Goal: Task Accomplishment & Management: Complete application form

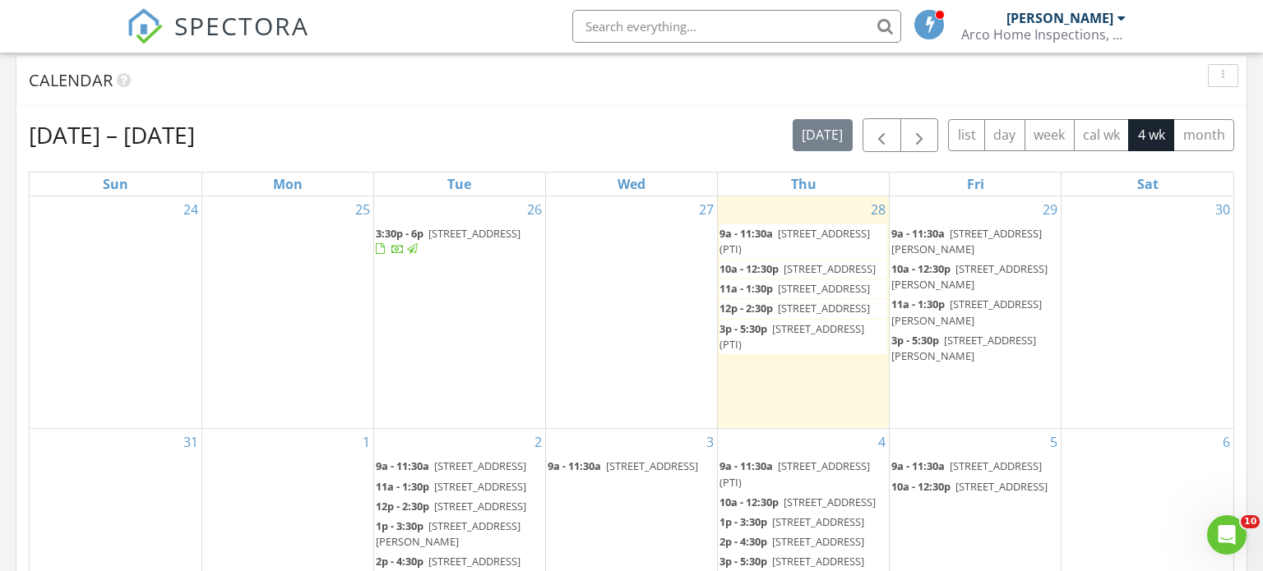
scroll to position [724, 0]
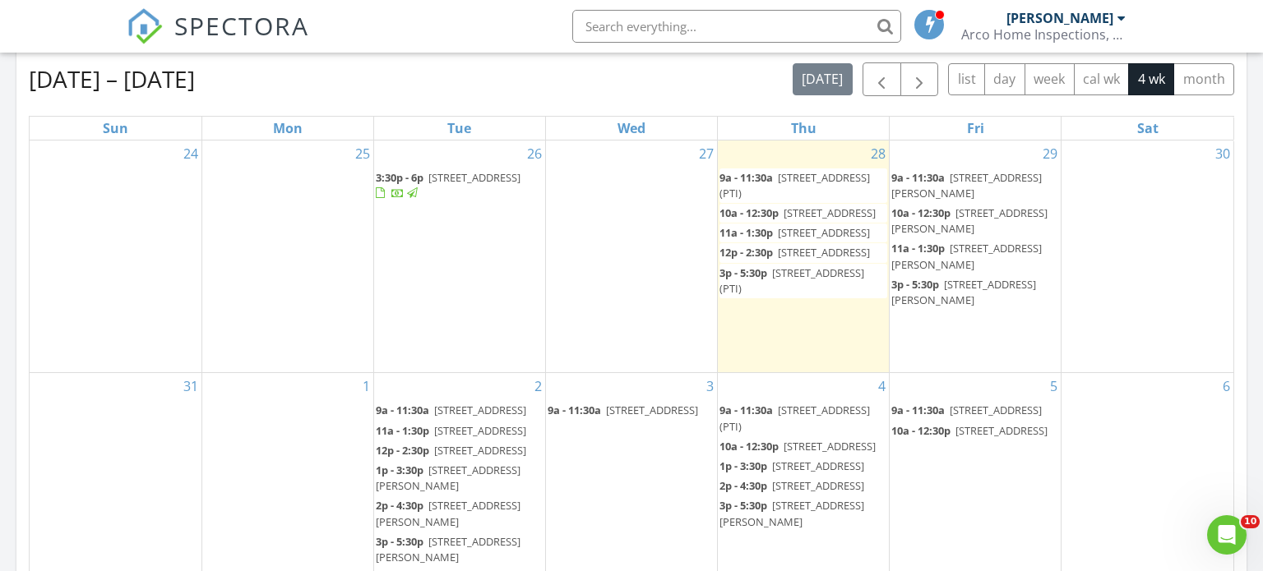
click at [912, 335] on div "29 9a - 11:30a 9235 Richwood Ln, Port Richey 34668 (PTI) 10a - 12:30p 8600 Bria…" at bounding box center [975, 257] width 171 height 233
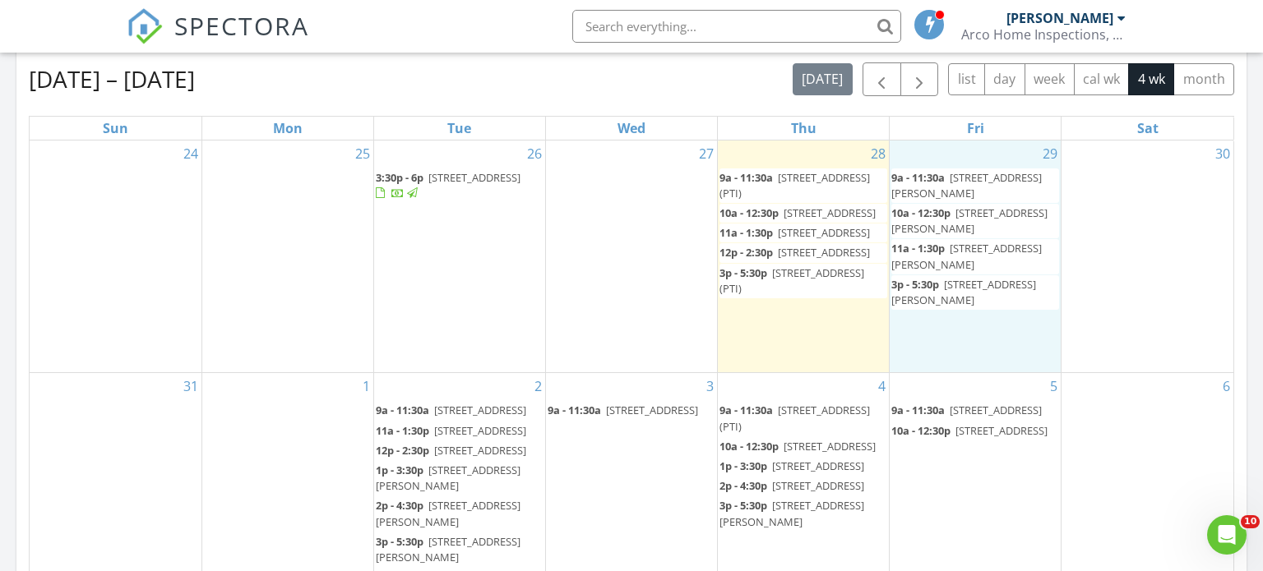
click at [930, 335] on div "29 9a - 11:30a 9235 Richwood Ln, Port Richey 34668 (PTI) 10a - 12:30p 8600 Bria…" at bounding box center [975, 257] width 171 height 233
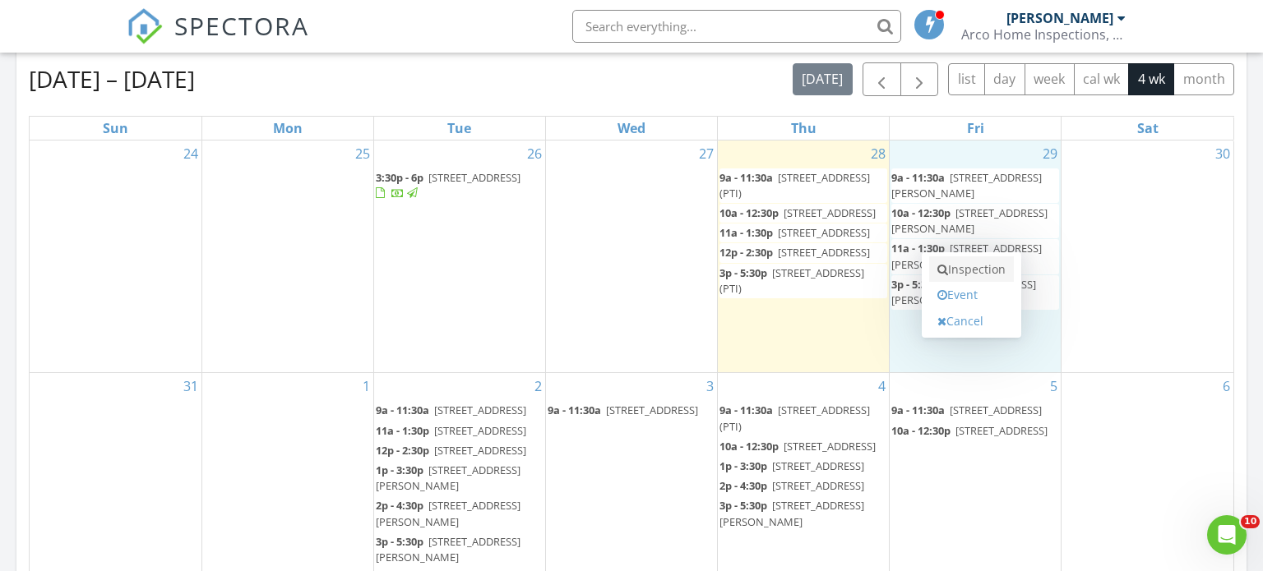
click at [959, 269] on link "Inspection" at bounding box center [971, 270] width 85 height 26
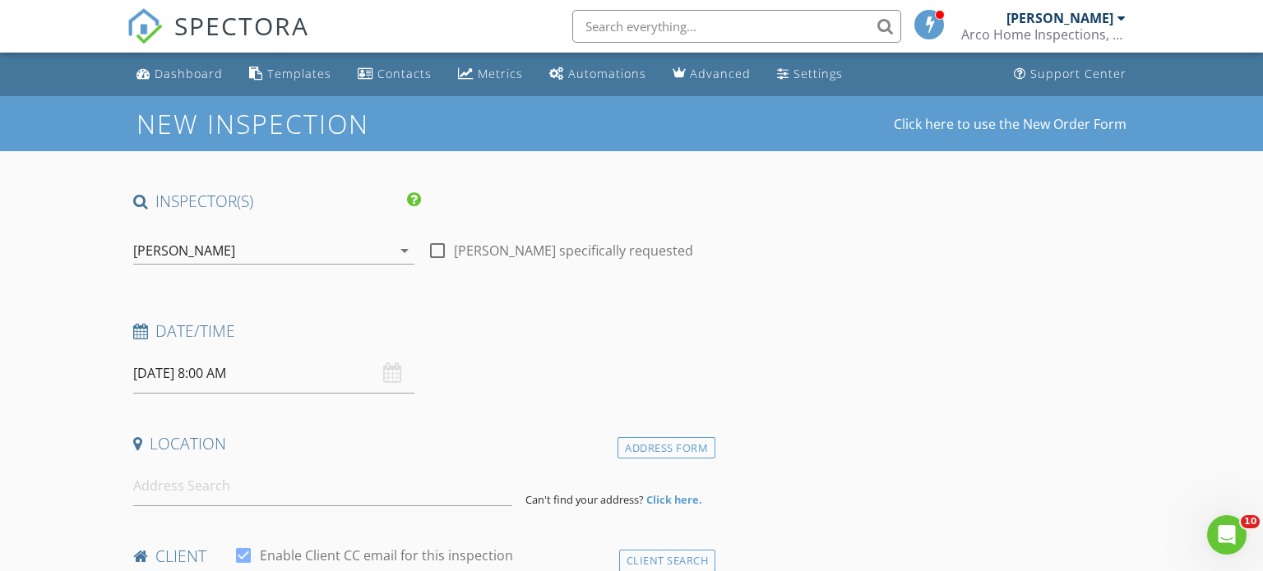
click at [225, 376] on input "[DATE] 8:00 AM" at bounding box center [273, 374] width 281 height 40
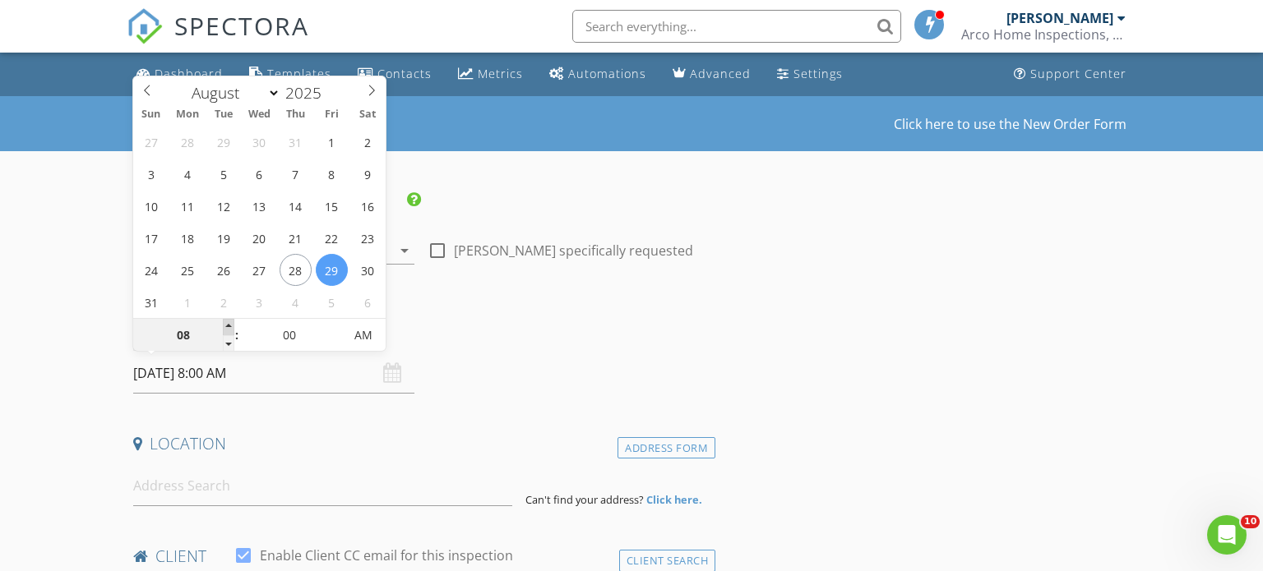
type input "[DATE] 9:00 AM"
type input "09"
click at [229, 321] on span at bounding box center [229, 327] width 12 height 16
type input "[DATE] 10:00 AM"
type input "10"
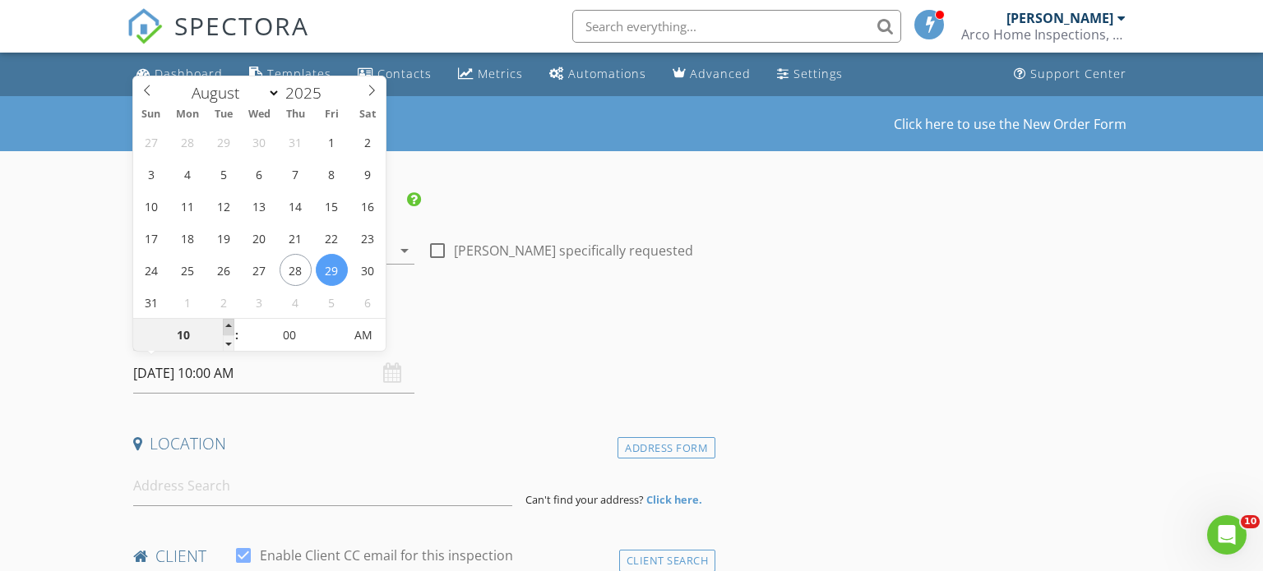
click at [229, 321] on span at bounding box center [229, 327] width 12 height 16
type input "[DATE] 11:00 AM"
type input "11"
click at [229, 321] on span at bounding box center [229, 327] width 12 height 16
type input "[DATE] 12:00 PM"
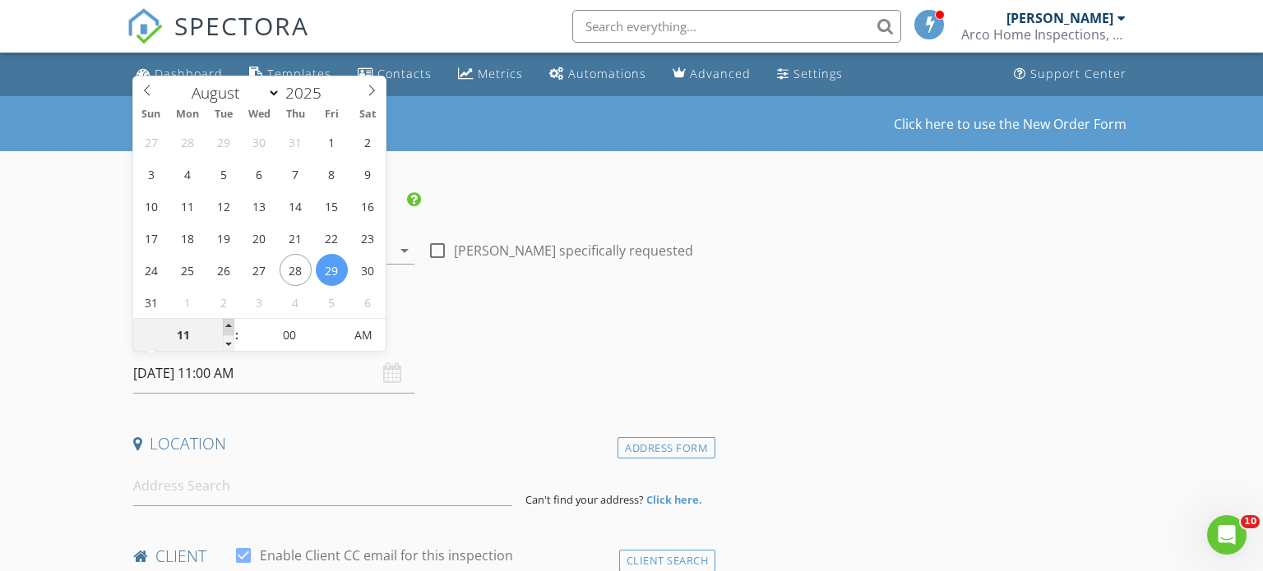
type input "12"
click at [229, 321] on span at bounding box center [229, 327] width 12 height 16
type input "[DATE] 1:00 PM"
type input "01"
click at [229, 321] on span at bounding box center [229, 327] width 12 height 16
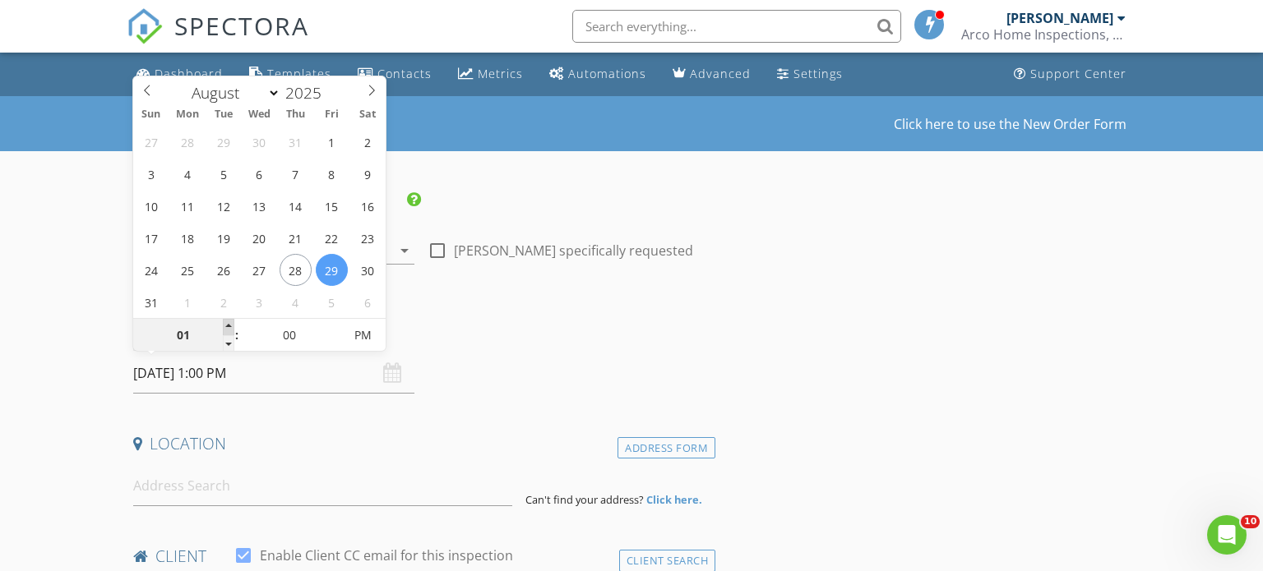
type input "[DATE] 2:00 PM"
type input "02"
click at [229, 321] on span at bounding box center [229, 327] width 12 height 16
type input "[DATE] 3:00 PM"
type input "03"
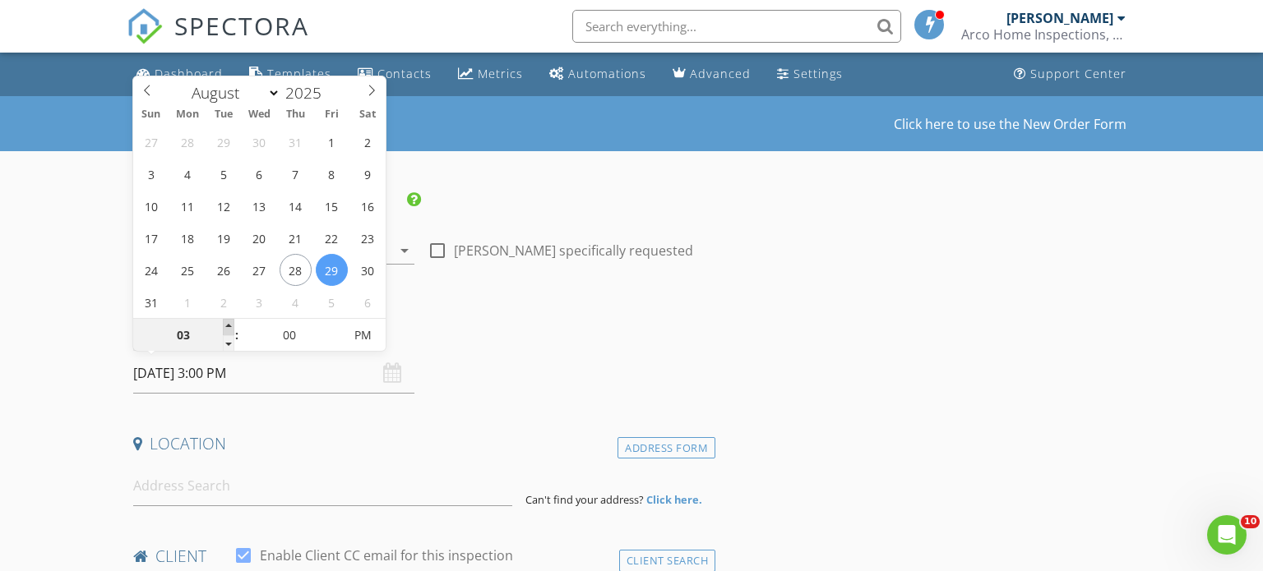
click at [229, 321] on span at bounding box center [229, 327] width 12 height 16
type input "[DATE] 4:00 PM"
type input "04"
click at [229, 321] on span at bounding box center [229, 327] width 12 height 16
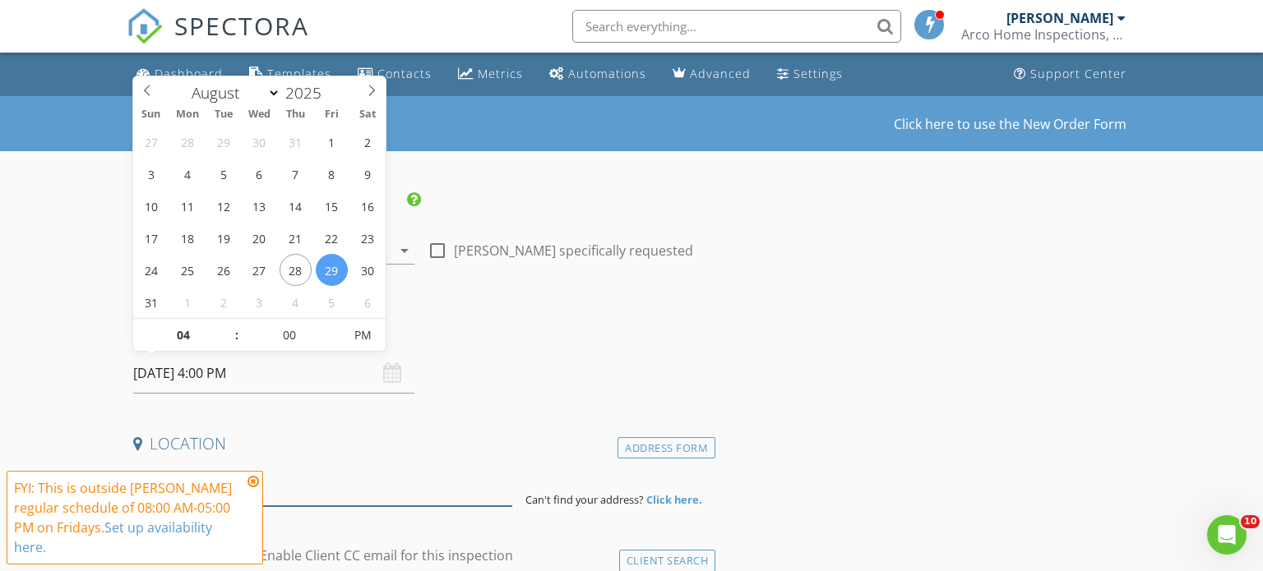
click at [325, 470] on input at bounding box center [323, 486] width 380 height 40
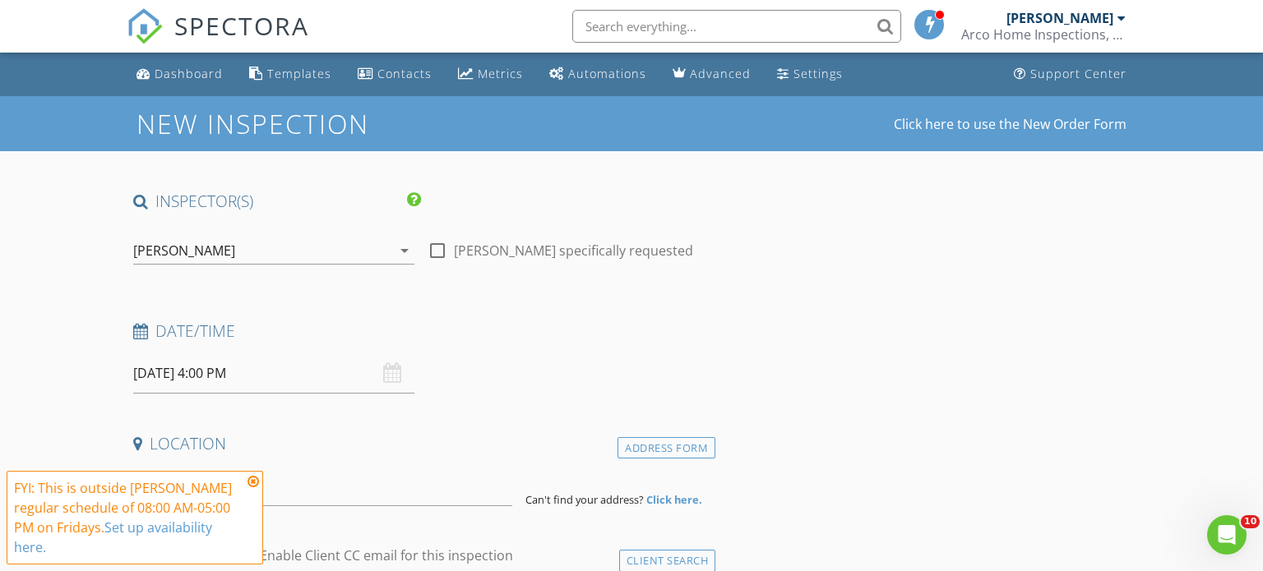
drag, startPoint x: 307, startPoint y: 476, endPoint x: 307, endPoint y: 505, distance: 28.8
click at [307, 482] on input at bounding box center [323, 486] width 380 height 40
paste input "[STREET_ADDRESS][PERSON_NAME]"
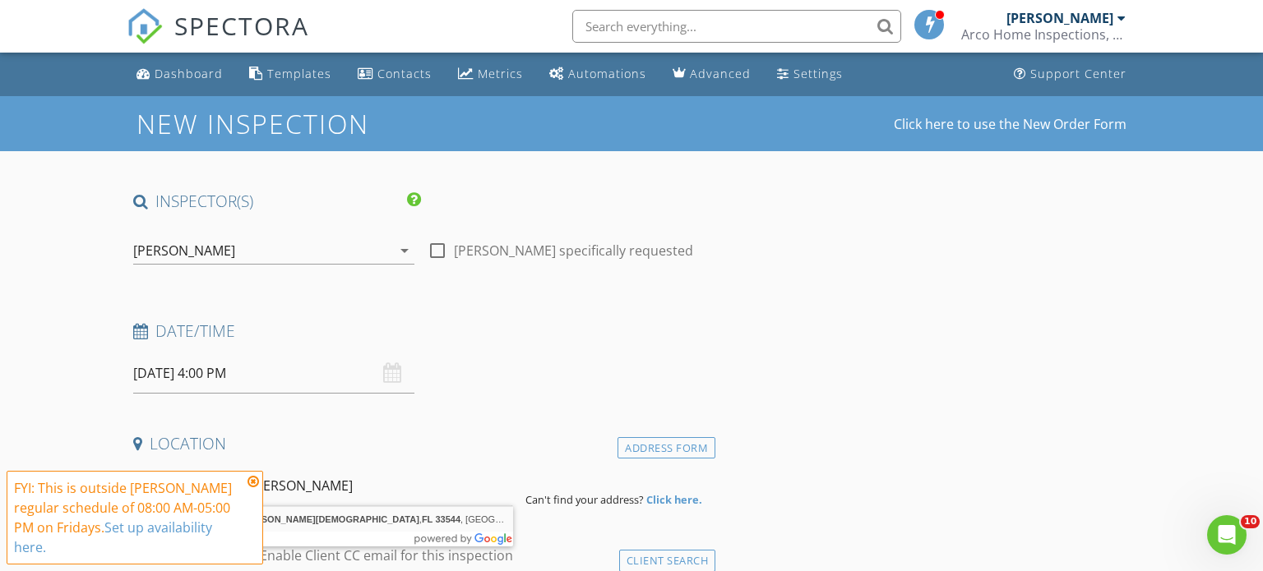
type input "[STREET_ADDRESS][PERSON_NAME]"
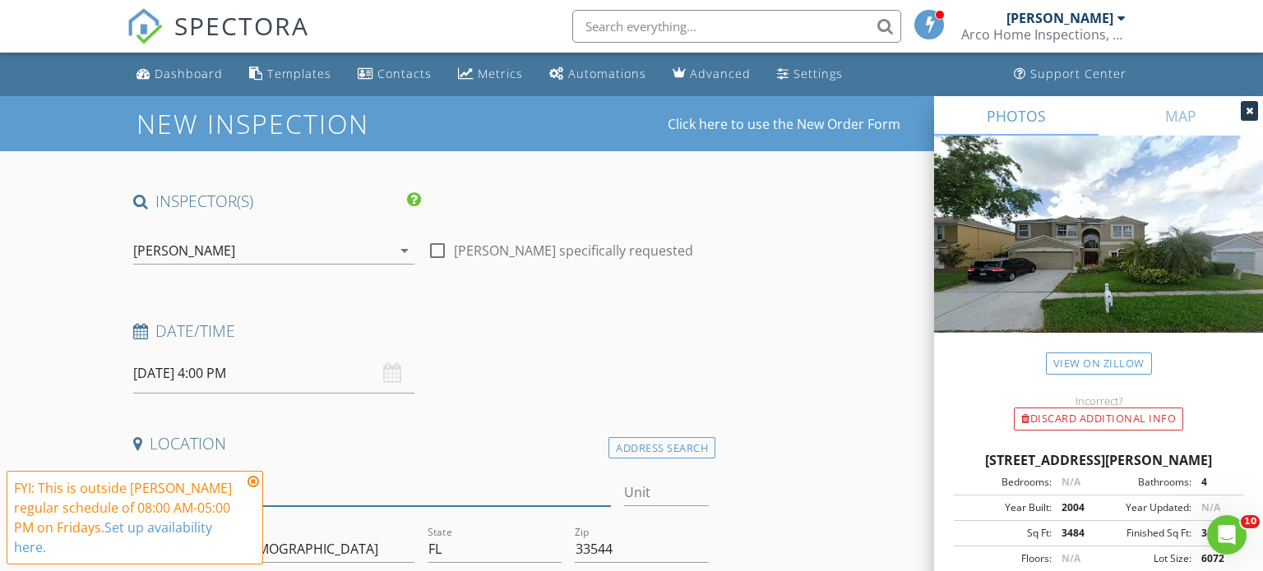
click at [328, 490] on input "27235 Liriope Ct" at bounding box center [372, 492] width 478 height 27
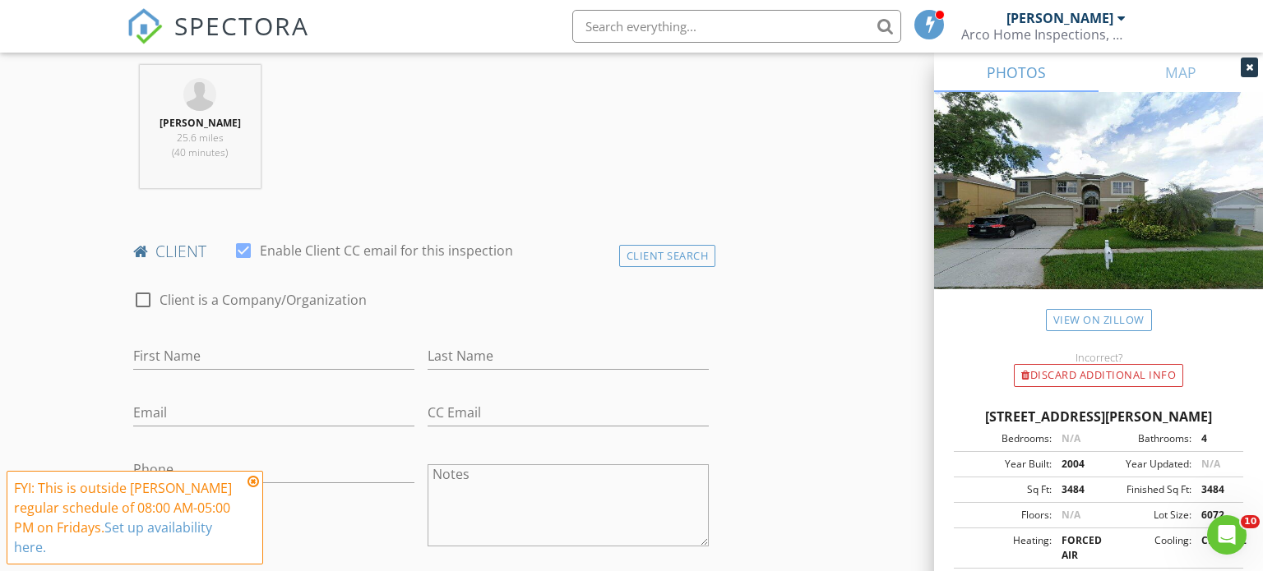
scroll to position [661, 0]
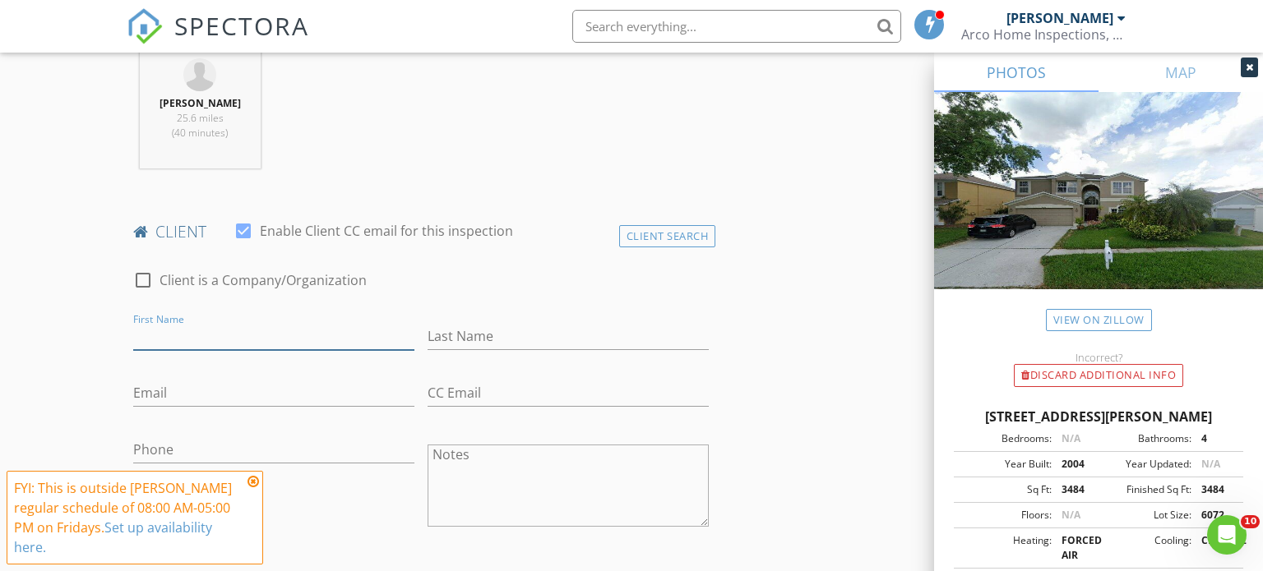
click at [224, 335] on input "First Name" at bounding box center [273, 336] width 281 height 27
type input "[PERSON_NAME]"
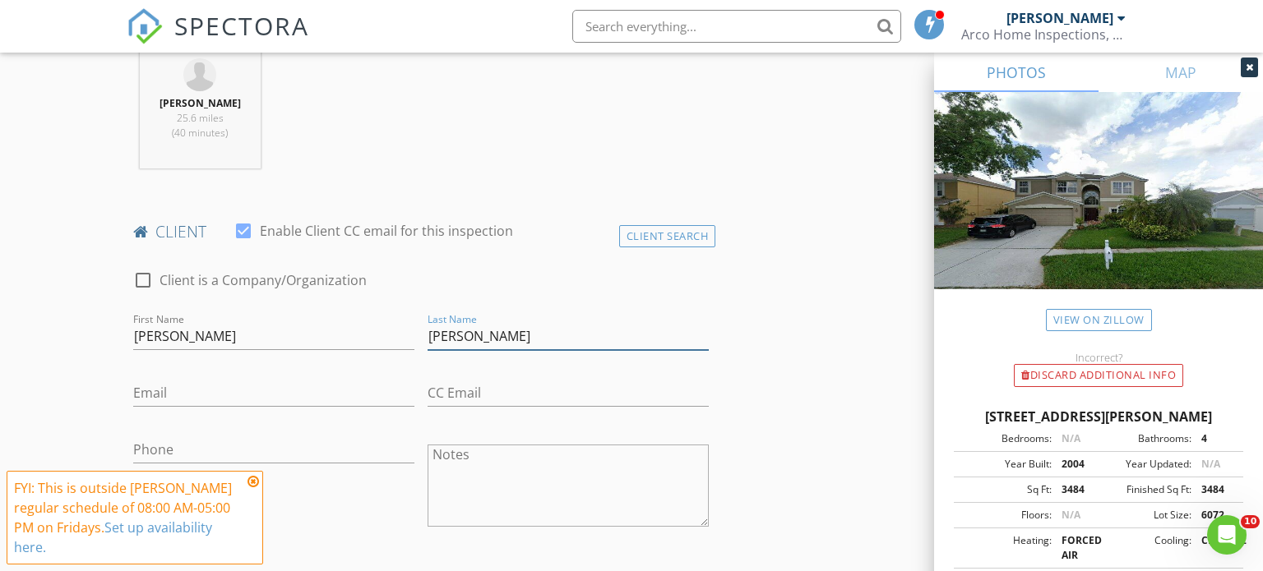
type input "[PERSON_NAME]"
click at [206, 451] on input "Phone" at bounding box center [273, 450] width 281 height 27
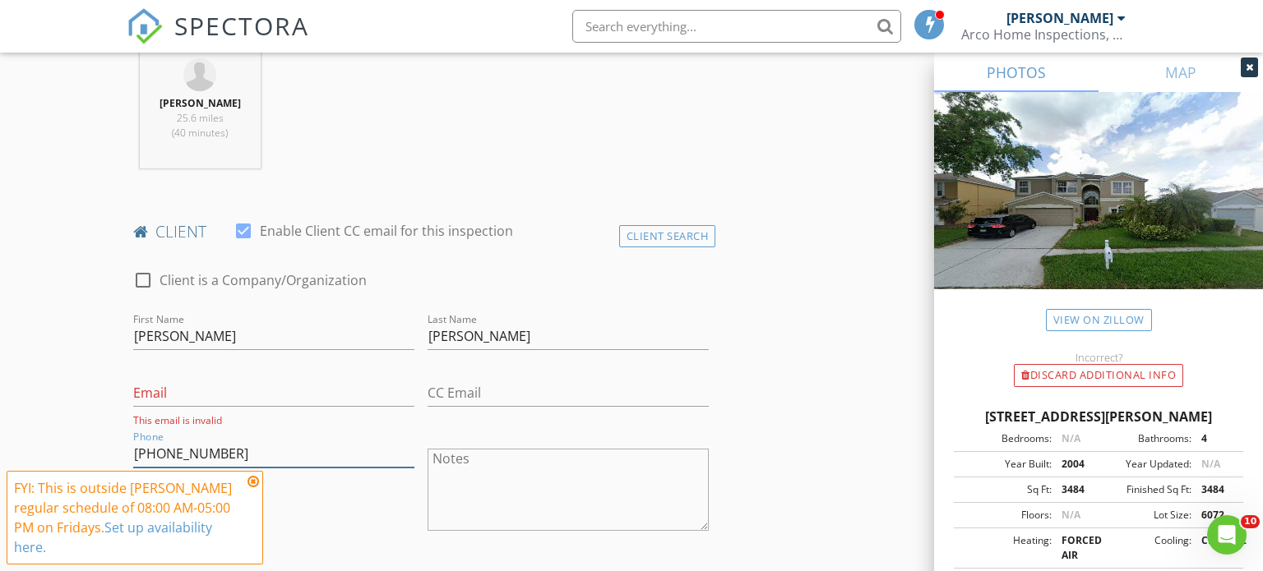
type input "[PHONE_NUMBER]"
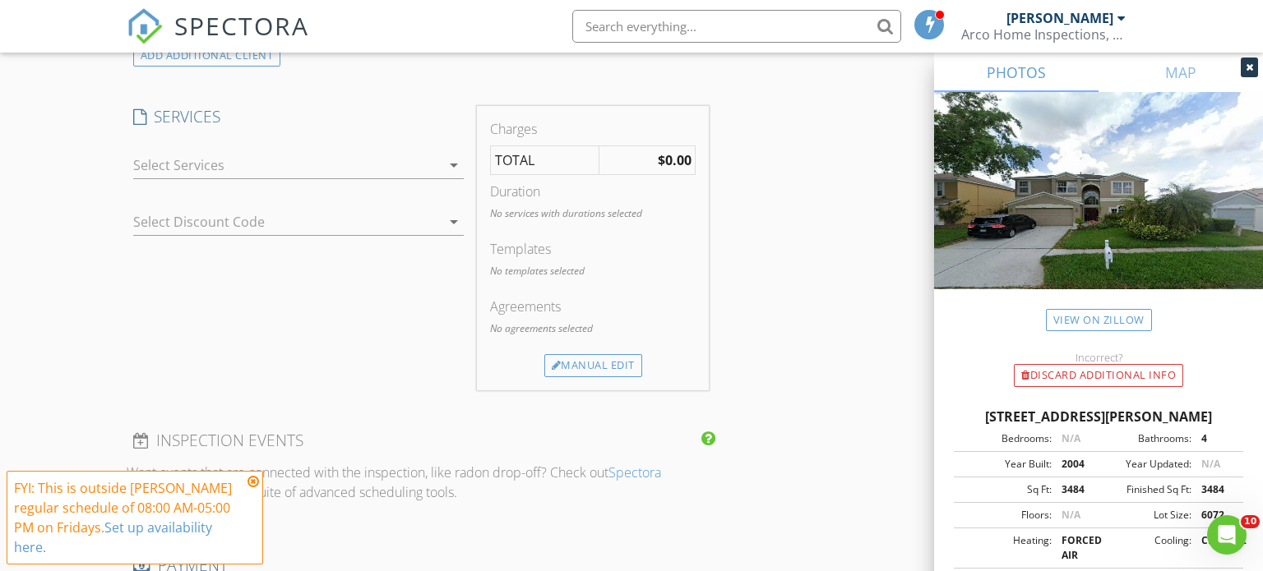
scroll to position [1315, 0]
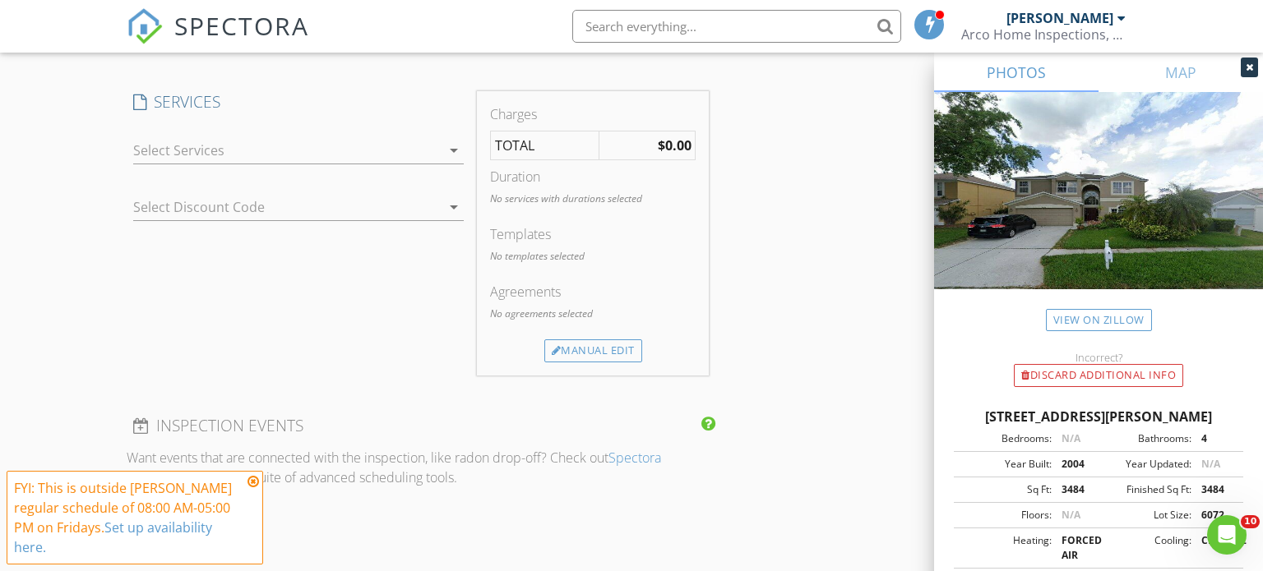
click at [452, 151] on icon "arrow_drop_down" at bounding box center [454, 151] width 20 height 20
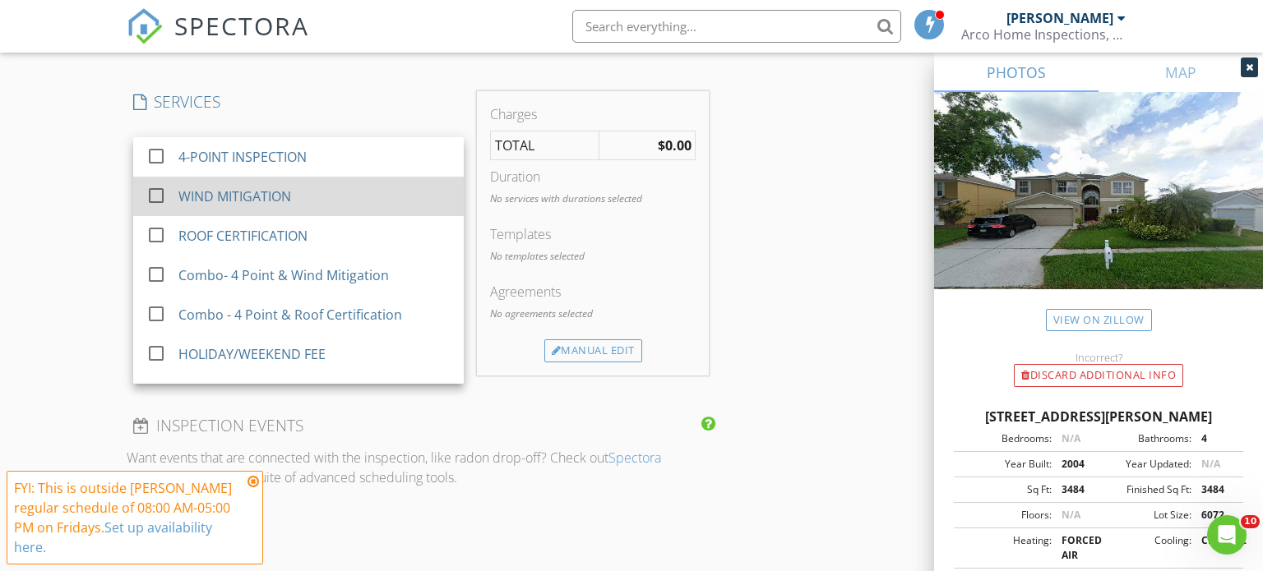
click at [275, 187] on div "WIND MITIGATION" at bounding box center [234, 197] width 113 height 20
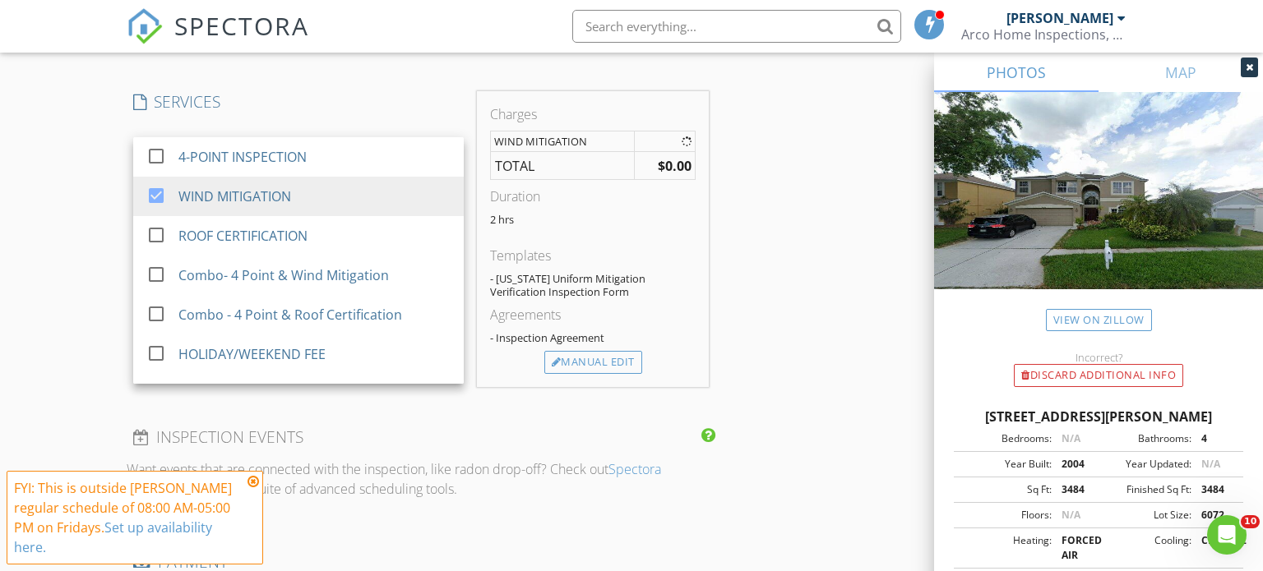
click at [778, 276] on div "INSPECTOR(S) check_box [PERSON_NAME] PRIMARY [PERSON_NAME] arrow_drop_down chec…" at bounding box center [632, 231] width 1010 height 2712
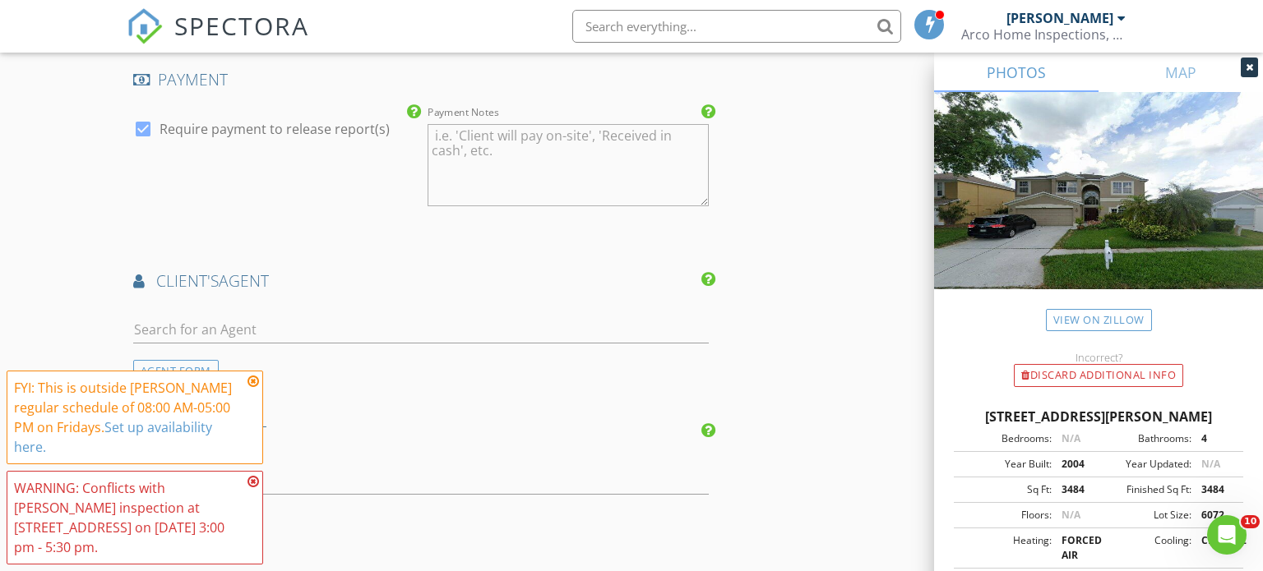
scroll to position [1842, 0]
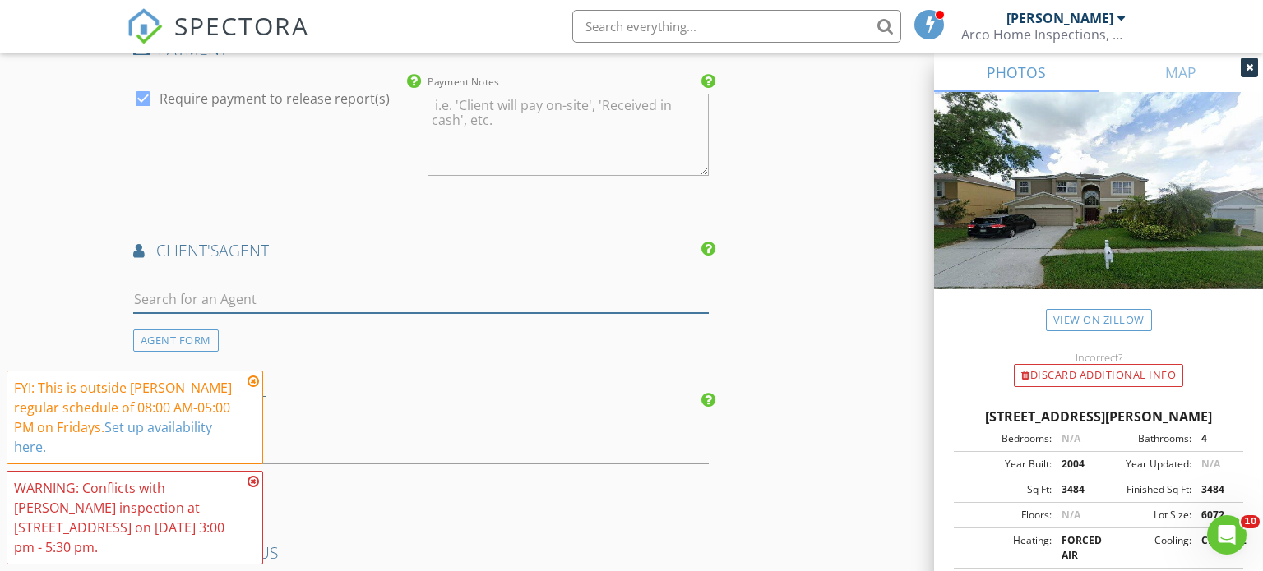
click at [230, 304] on input "text" at bounding box center [421, 299] width 576 height 27
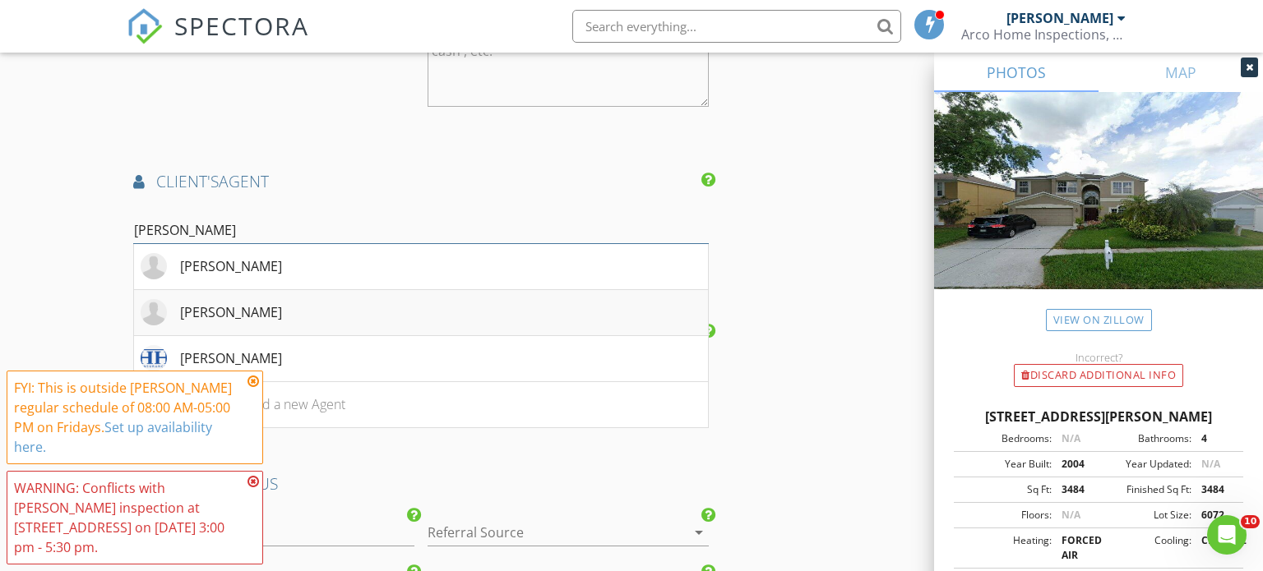
scroll to position [1953, 0]
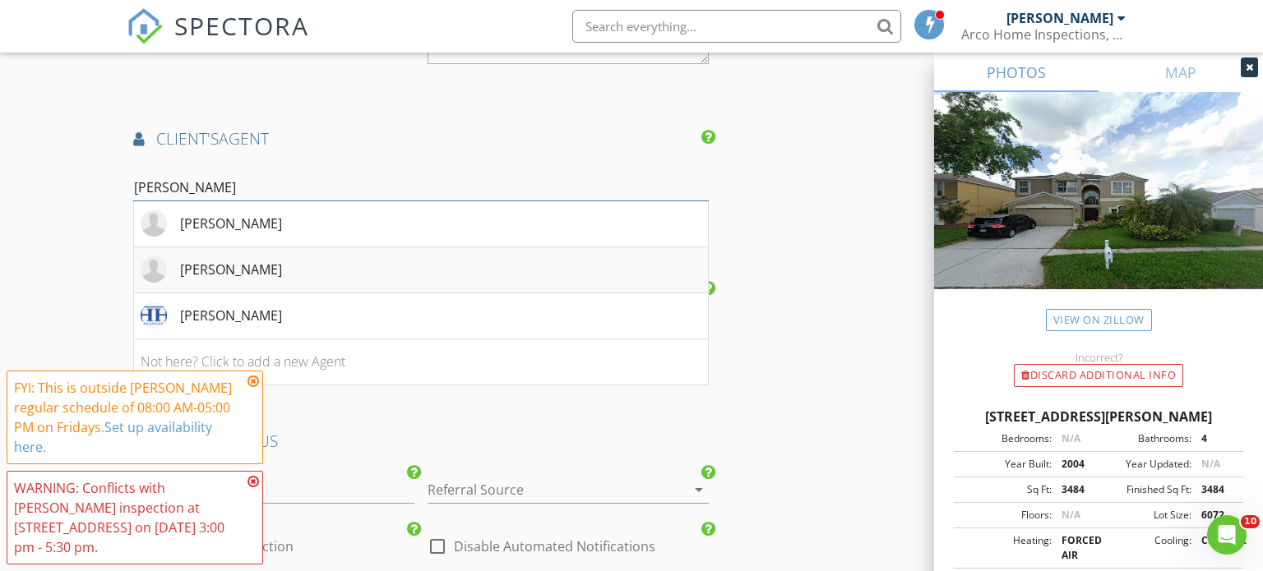
type input "[PERSON_NAME]"
drag, startPoint x: 245, startPoint y: 266, endPoint x: 668, endPoint y: 320, distance: 426.1
click at [254, 265] on div "[PERSON_NAME]" at bounding box center [231, 270] width 102 height 20
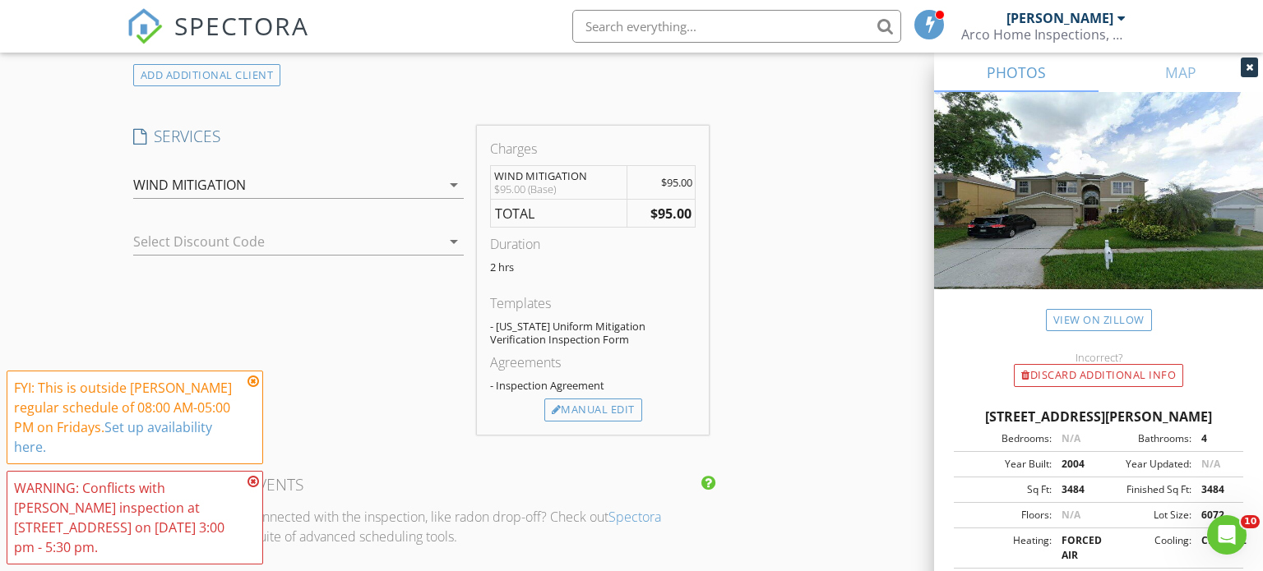
scroll to position [1271, 0]
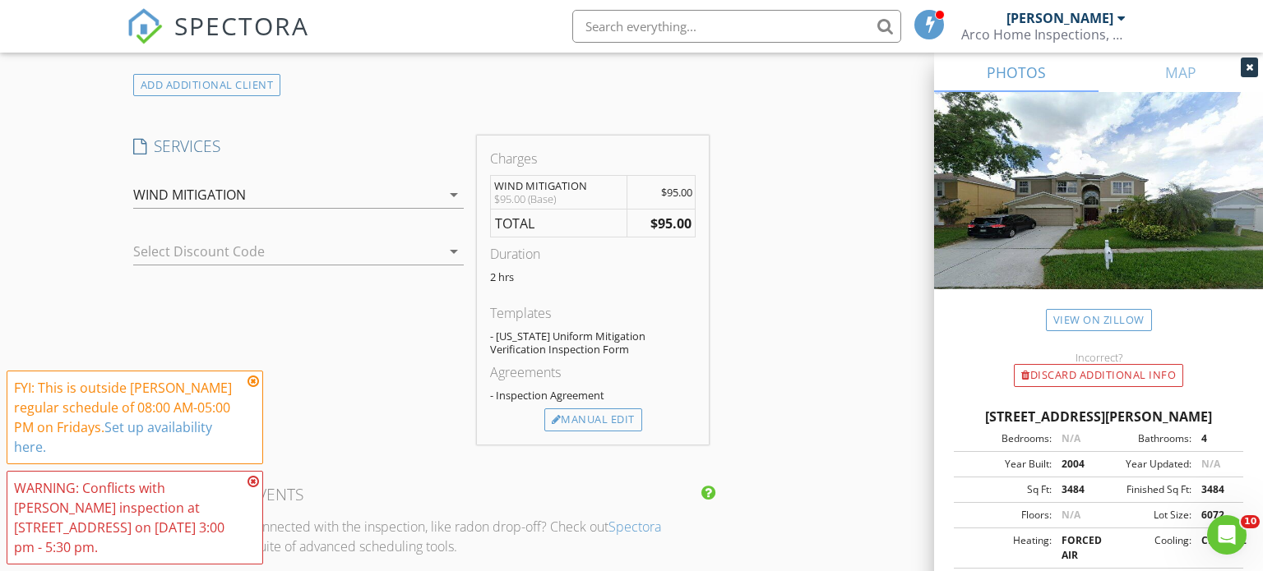
click at [253, 381] on icon at bounding box center [253, 381] width 12 height 13
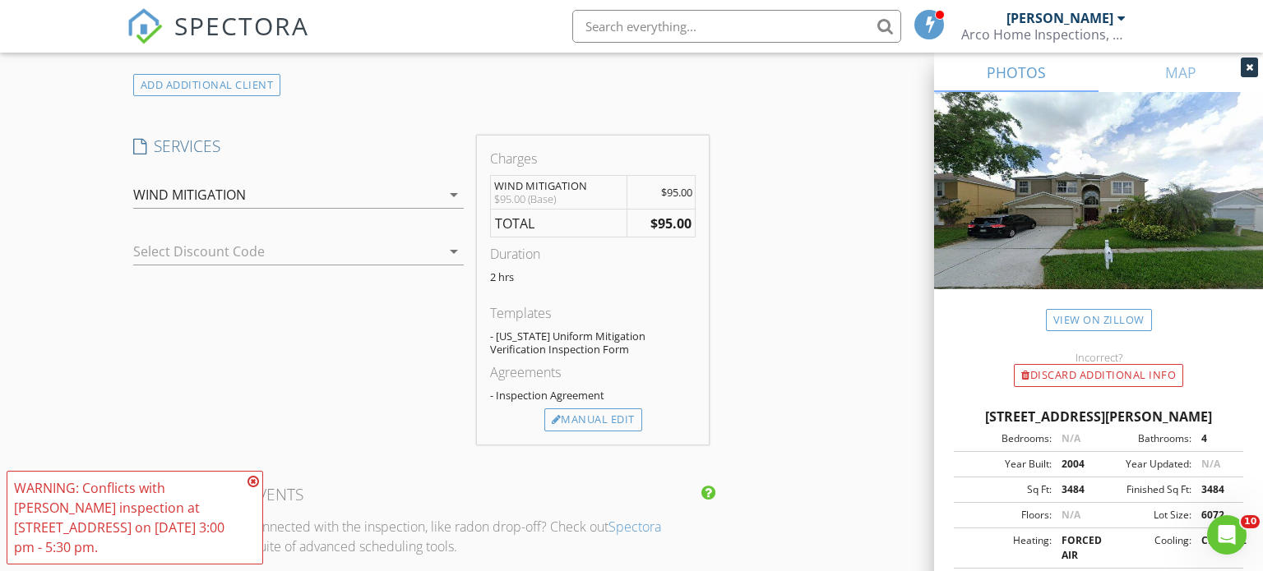
click at [256, 479] on icon at bounding box center [253, 481] width 12 height 13
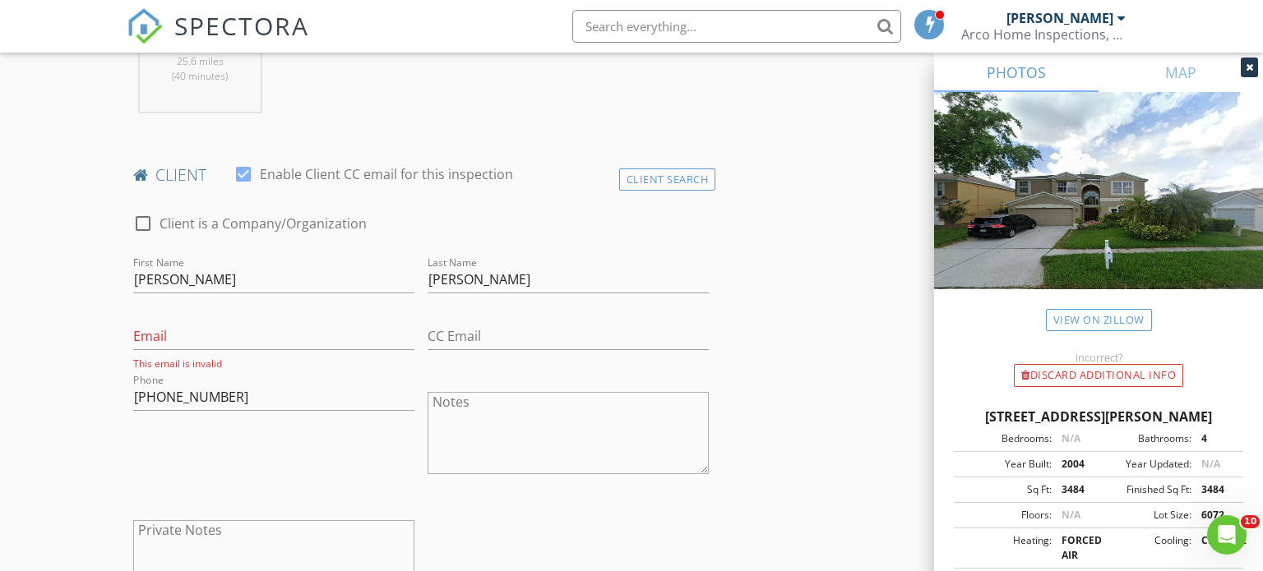
scroll to position [715, 0]
click at [262, 340] on input "Email" at bounding box center [273, 339] width 281 height 27
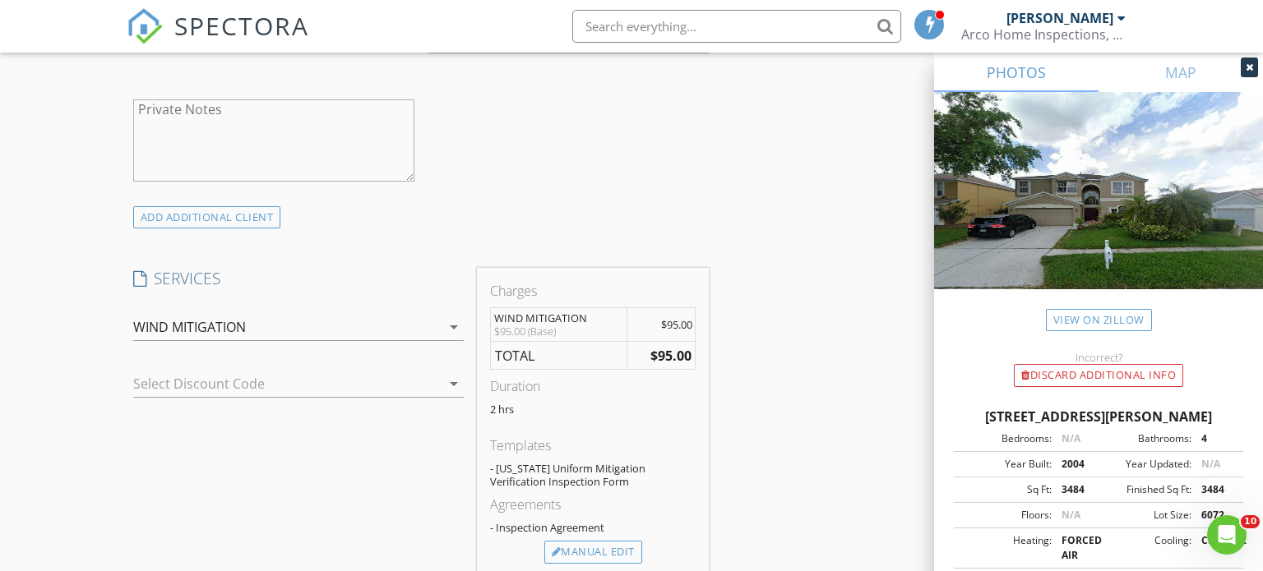
type input "[EMAIL_ADDRESS][DOMAIN_NAME]"
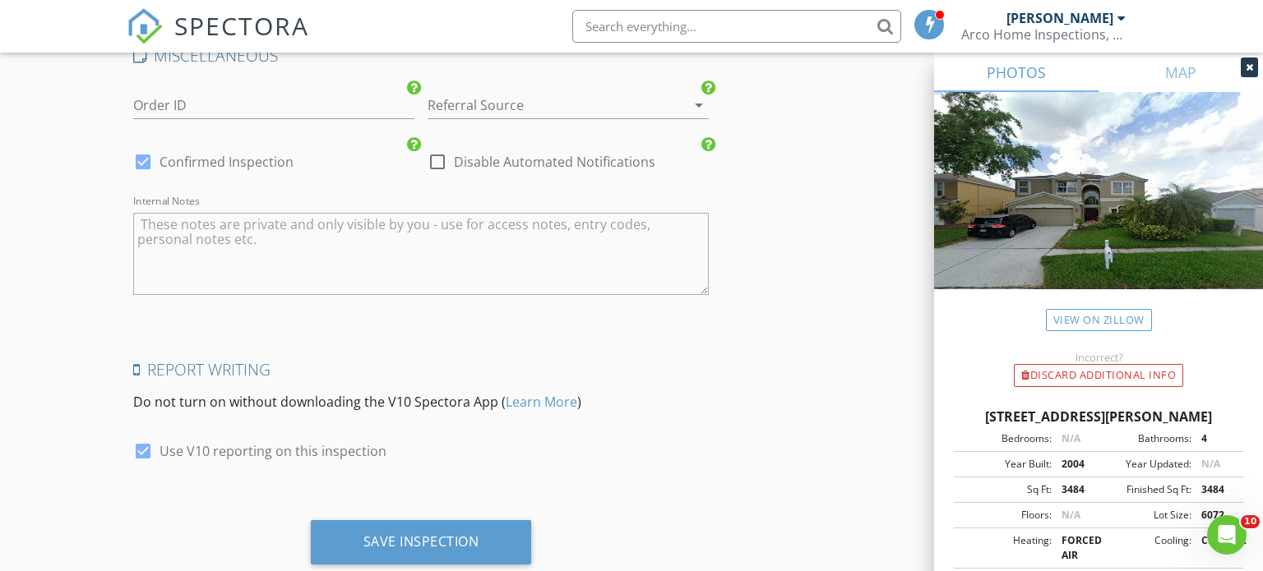
scroll to position [2749, 0]
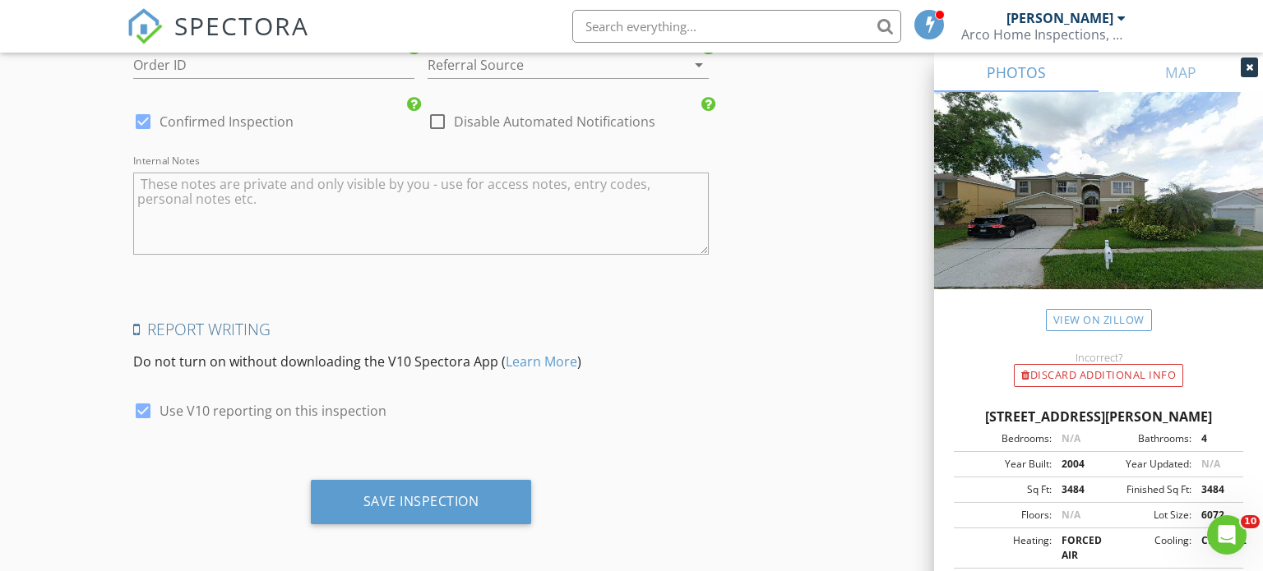
drag, startPoint x: 433, startPoint y: 498, endPoint x: 748, endPoint y: 539, distance: 317.5
click at [447, 500] on div "Save Inspection" at bounding box center [421, 501] width 116 height 16
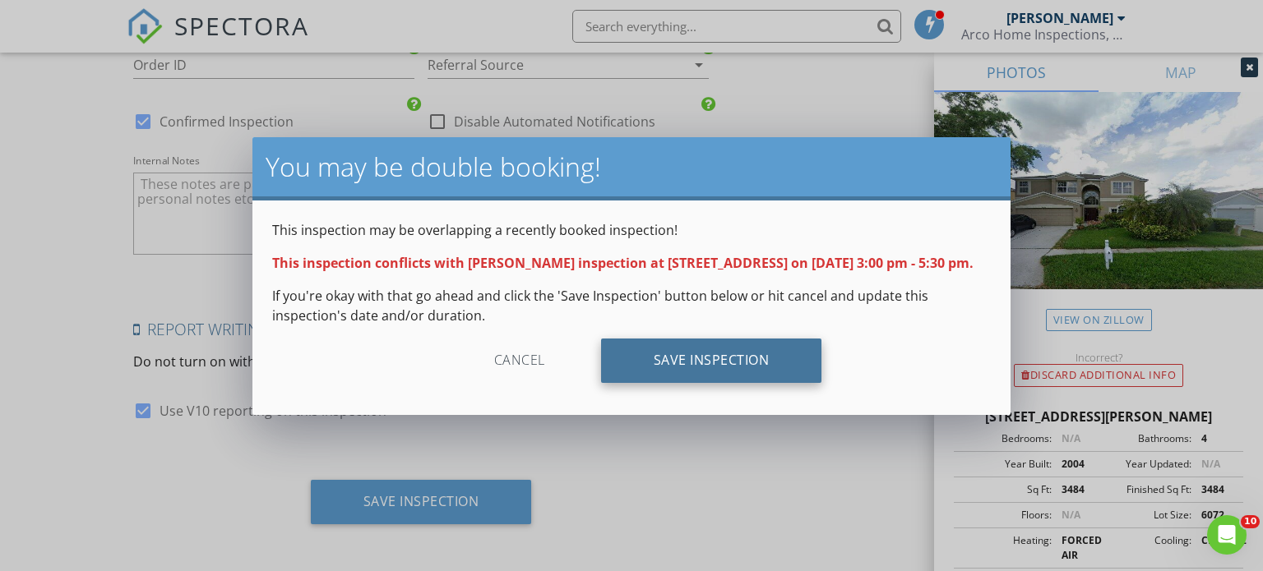
click at [776, 361] on div "Save Inspection" at bounding box center [711, 361] width 221 height 44
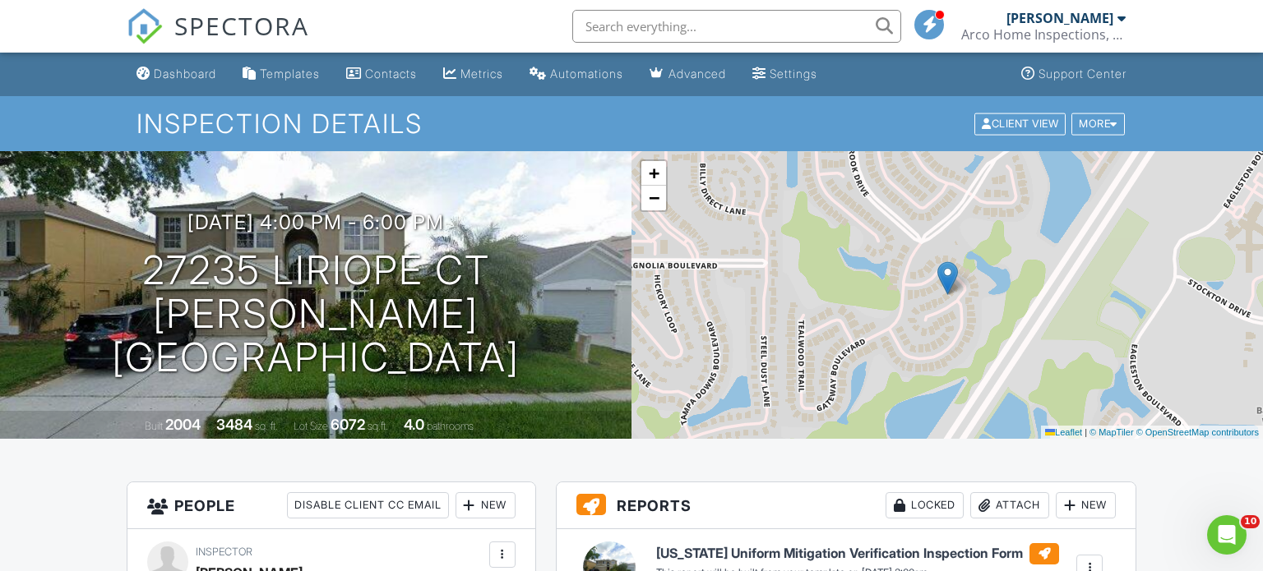
click at [197, 37] on span "SPECTORA" at bounding box center [241, 25] width 135 height 35
